Goal: Task Accomplishment & Management: Manage account settings

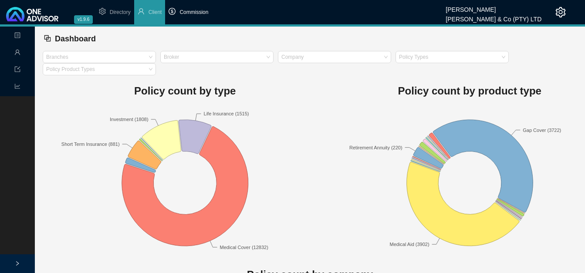
click at [198, 19] on li "Commission" at bounding box center [188, 12] width 47 height 24
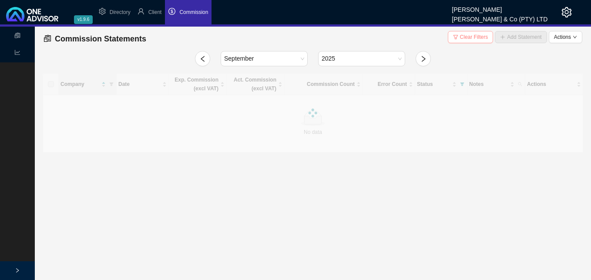
click at [478, 37] on span "Clear Filters" at bounding box center [474, 37] width 28 height 9
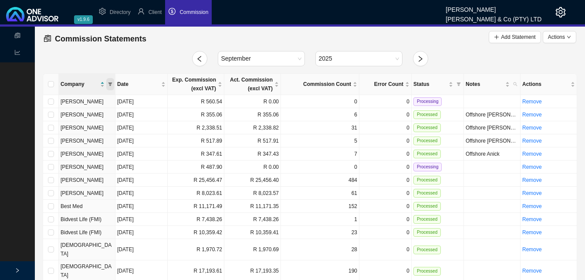
click at [110, 83] on icon "filter" at bounding box center [110, 83] width 4 height 3
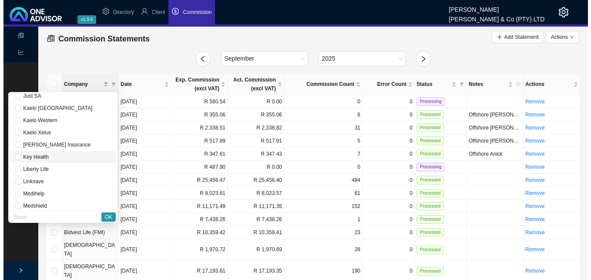
scroll to position [348, 0]
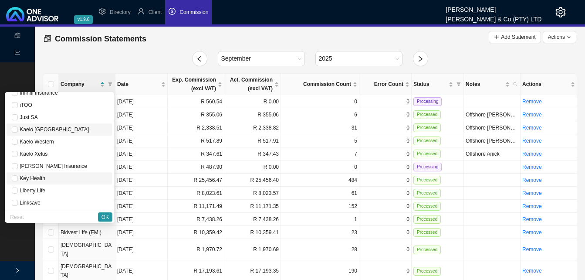
click at [79, 132] on span "Kaelo [GEOGRAPHIC_DATA]" at bounding box center [59, 129] width 95 height 9
checkbox input "true"
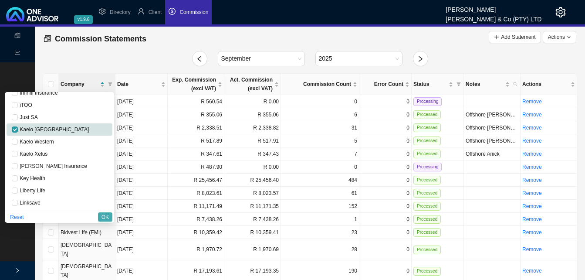
click at [111, 217] on button "OK" at bounding box center [105, 216] width 14 height 9
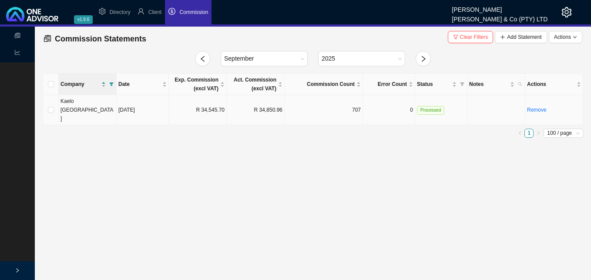
click at [221, 104] on td "R 34,545.70" at bounding box center [198, 110] width 58 height 30
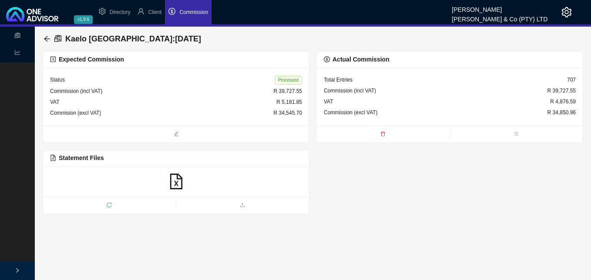
click at [286, 78] on span "Processed" at bounding box center [288, 80] width 27 height 9
click at [385, 135] on icon "delete" at bounding box center [383, 133] width 5 height 5
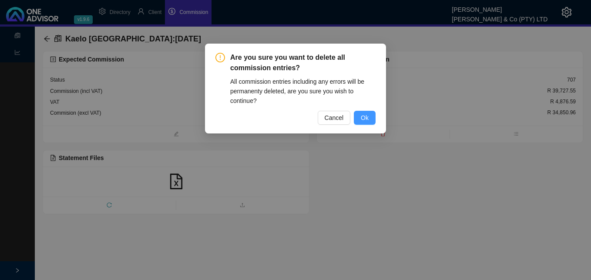
click at [367, 116] on span "Ok" at bounding box center [365, 118] width 8 height 10
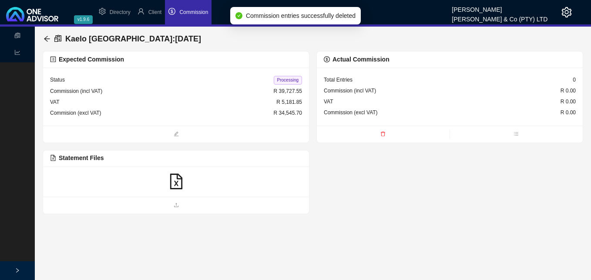
click at [180, 183] on icon "file-excel" at bounding box center [177, 181] width 16 height 16
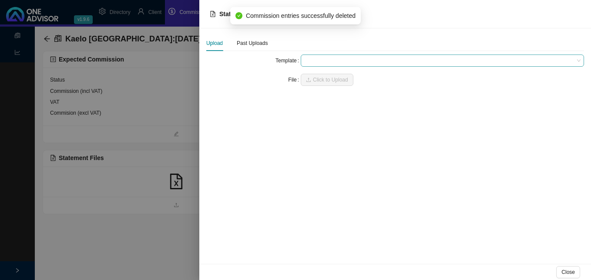
click at [324, 59] on span at bounding box center [442, 60] width 277 height 11
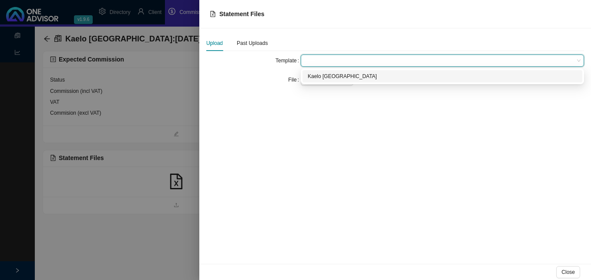
click at [328, 77] on div "Kaelo [GEOGRAPHIC_DATA]" at bounding box center [443, 76] width 270 height 9
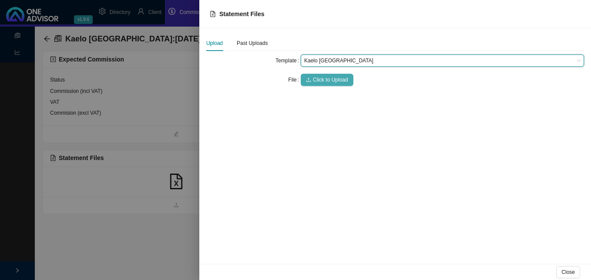
click at [329, 78] on span "Click to Upload" at bounding box center [330, 79] width 35 height 9
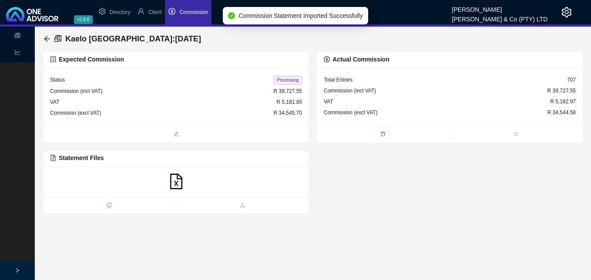
click at [289, 83] on span "Processing" at bounding box center [288, 80] width 28 height 9
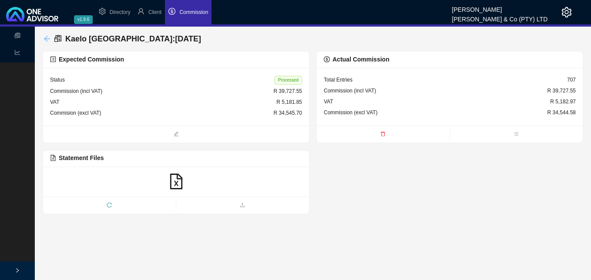
click at [45, 37] on icon "arrow-left" at bounding box center [47, 38] width 7 height 7
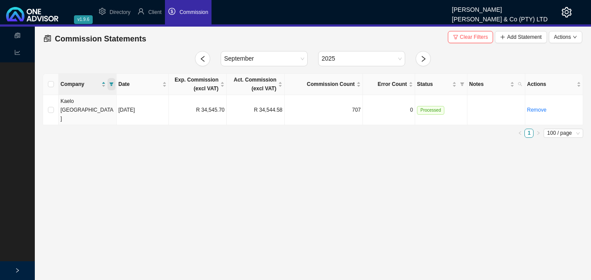
click at [111, 83] on icon "filter" at bounding box center [112, 83] width 4 height 3
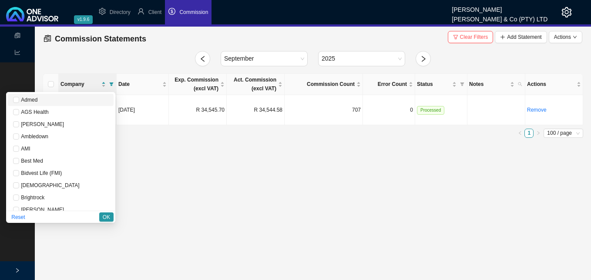
click at [58, 103] on span "Admed" at bounding box center [60, 99] width 95 height 9
click at [25, 216] on span "Reset" at bounding box center [17, 217] width 13 height 9
checkbox input "false"
click at [107, 217] on span "OK" at bounding box center [106, 217] width 7 height 9
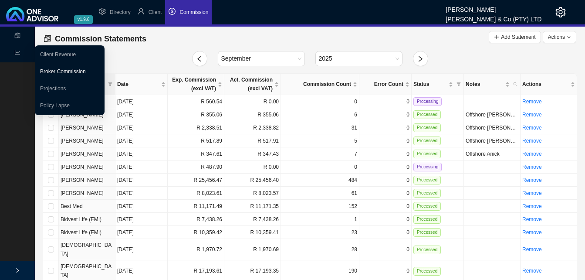
click at [63, 72] on link "Broker Commission" at bounding box center [63, 71] width 46 height 6
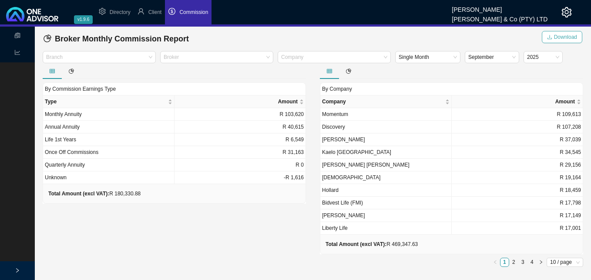
click at [566, 39] on span "Download" at bounding box center [565, 37] width 23 height 9
click at [153, 12] on span "Client" at bounding box center [154, 12] width 13 height 6
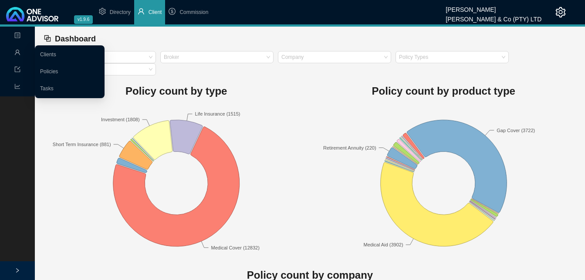
click at [16, 52] on icon "user" at bounding box center [17, 52] width 6 height 6
click at [56, 56] on link "Clients" at bounding box center [48, 54] width 16 height 6
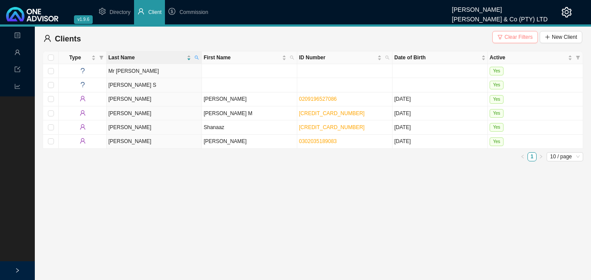
click at [513, 40] on span "Clear Filters" at bounding box center [519, 37] width 28 height 9
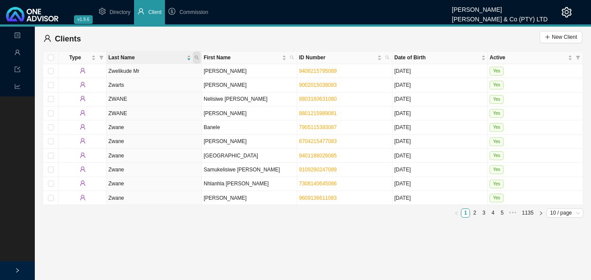
click at [194, 57] on span at bounding box center [197, 57] width 8 height 12
click at [180, 72] on input "text" at bounding box center [156, 75] width 82 height 12
type input "steemson"
click at [132, 90] on span "Search" at bounding box center [138, 89] width 17 height 9
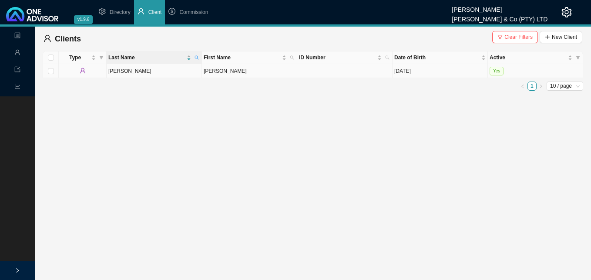
click at [172, 70] on td "[PERSON_NAME]" at bounding box center [154, 71] width 95 height 14
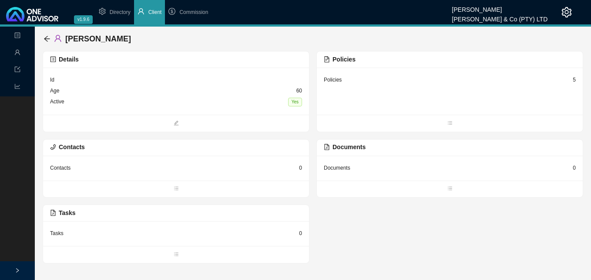
click at [572, 78] on div "Policies 5" at bounding box center [450, 79] width 252 height 11
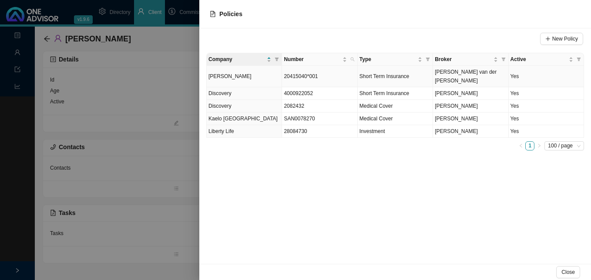
click at [462, 73] on span "[PERSON_NAME] van der [PERSON_NAME]" at bounding box center [466, 76] width 62 height 15
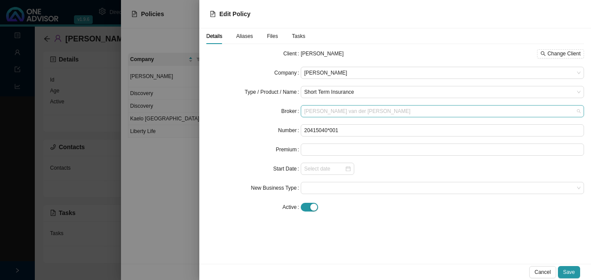
scroll to position [242, 0]
click at [366, 113] on span "[PERSON_NAME] van der [PERSON_NAME]" at bounding box center [442, 110] width 277 height 11
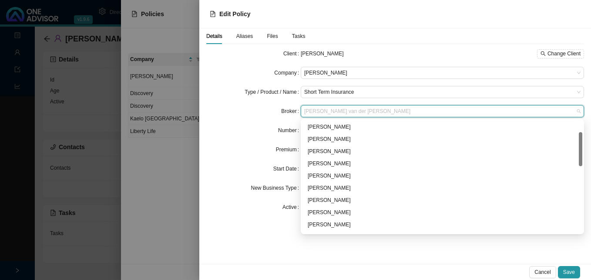
scroll to position [0, 0]
click at [348, 188] on div "[PERSON_NAME]" at bounding box center [443, 187] width 270 height 9
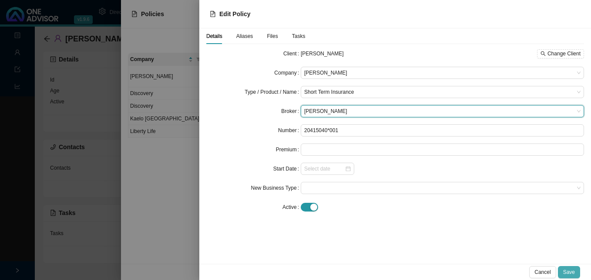
click at [572, 272] on span "Save" at bounding box center [569, 271] width 12 height 9
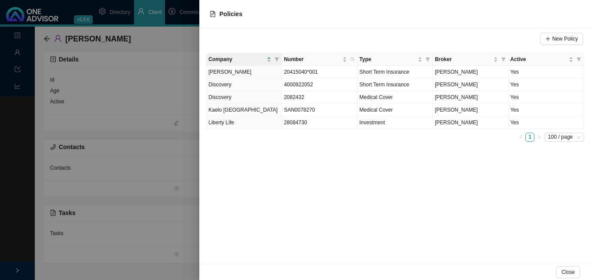
click at [119, 170] on div at bounding box center [295, 140] width 591 height 280
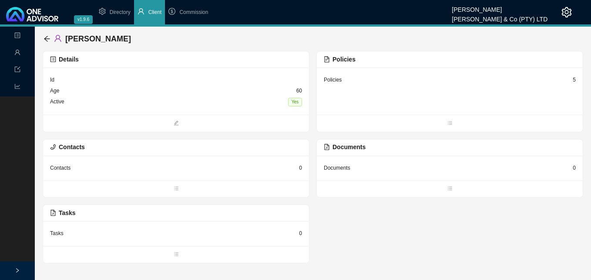
click at [222, 64] on div "Details" at bounding box center [176, 59] width 252 height 10
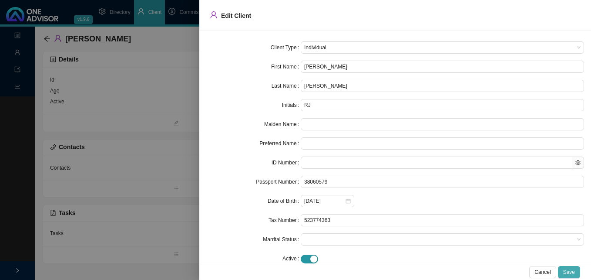
click at [569, 272] on span "Save" at bounding box center [569, 271] width 12 height 9
